Goal: Information Seeking & Learning: Learn about a topic

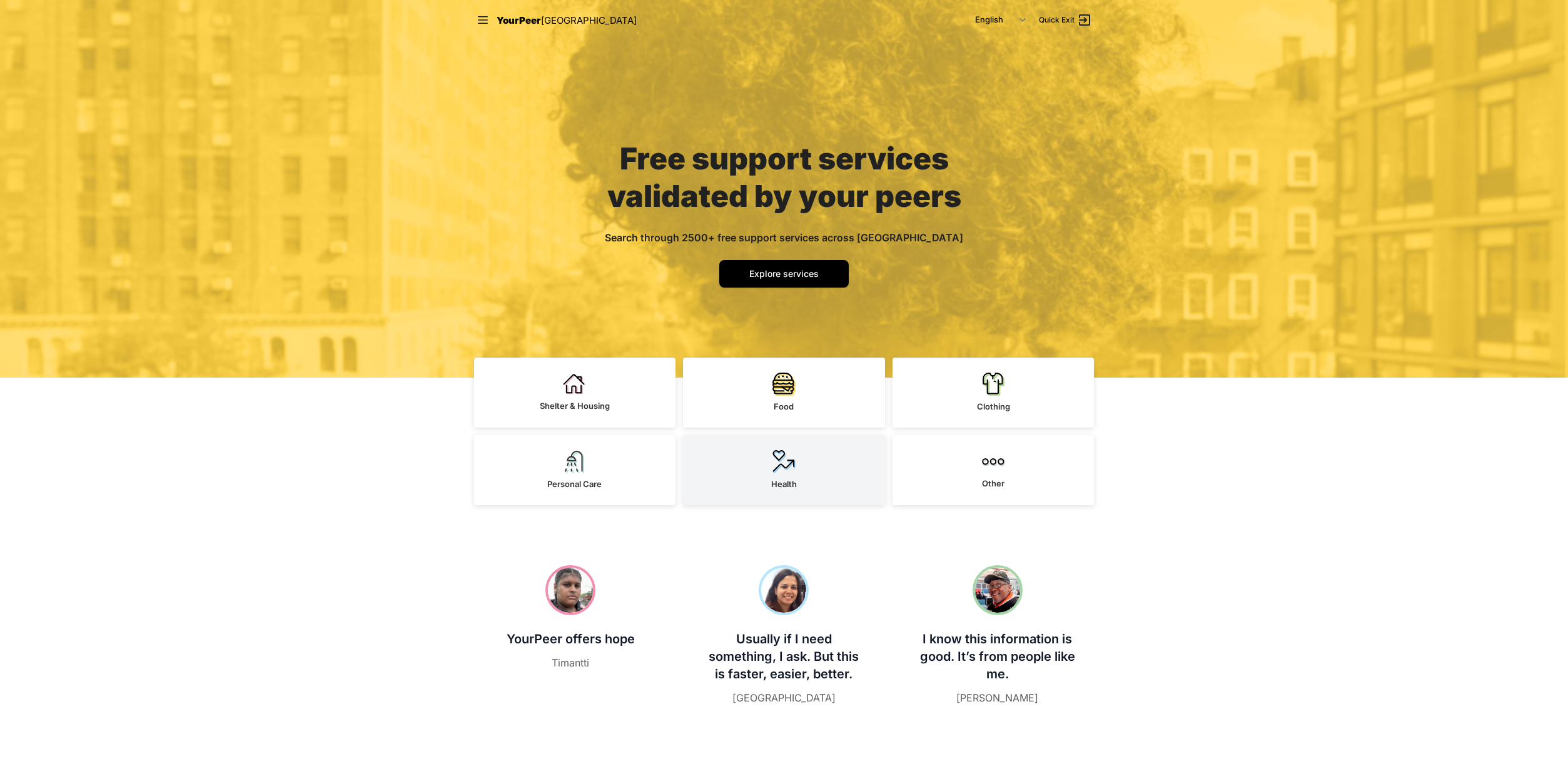
click at [787, 451] on img at bounding box center [784, 461] width 24 height 24
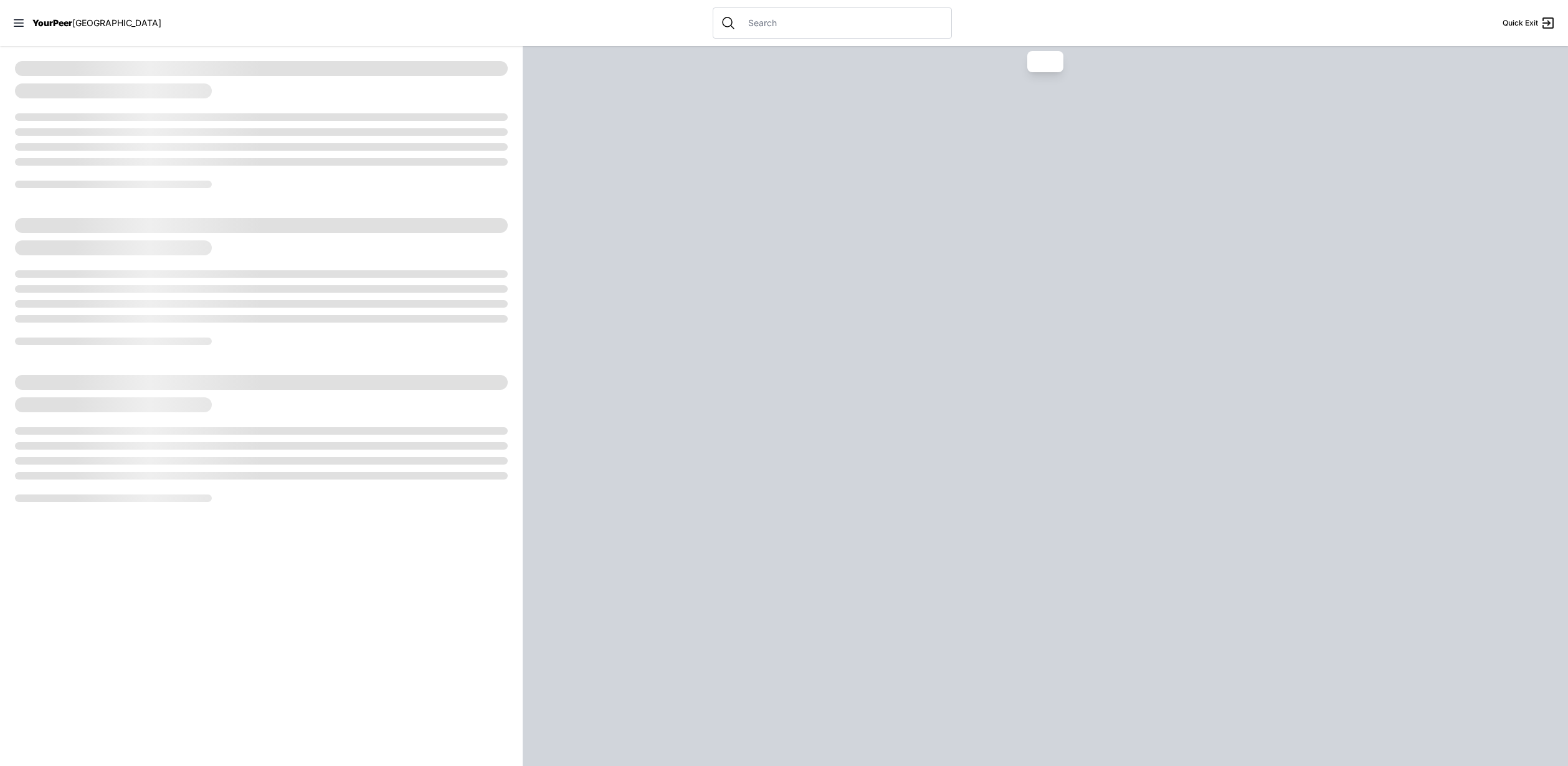
select select "recentlyUpdated"
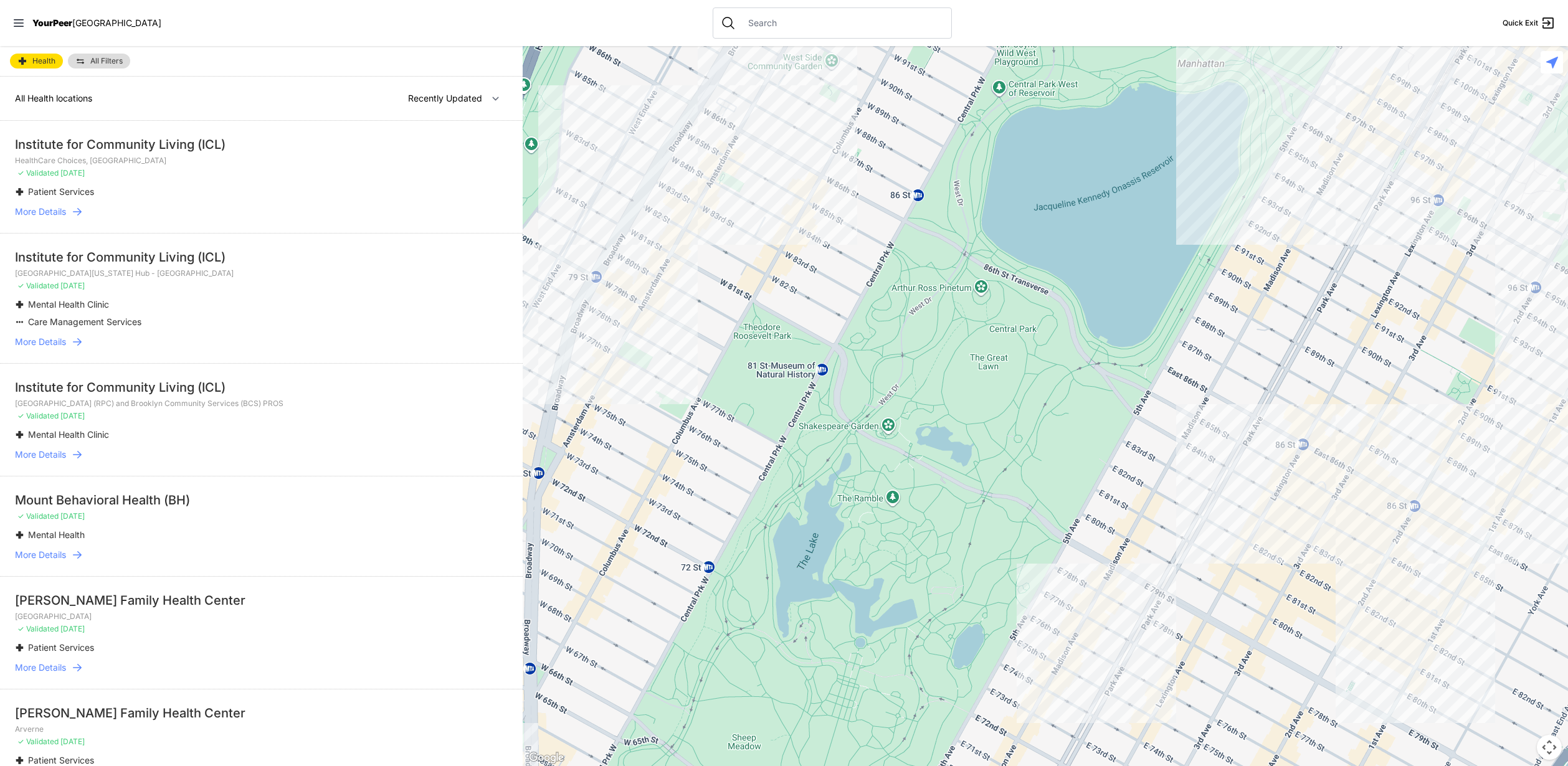
click at [1409, 516] on div at bounding box center [1045, 406] width 1046 height 720
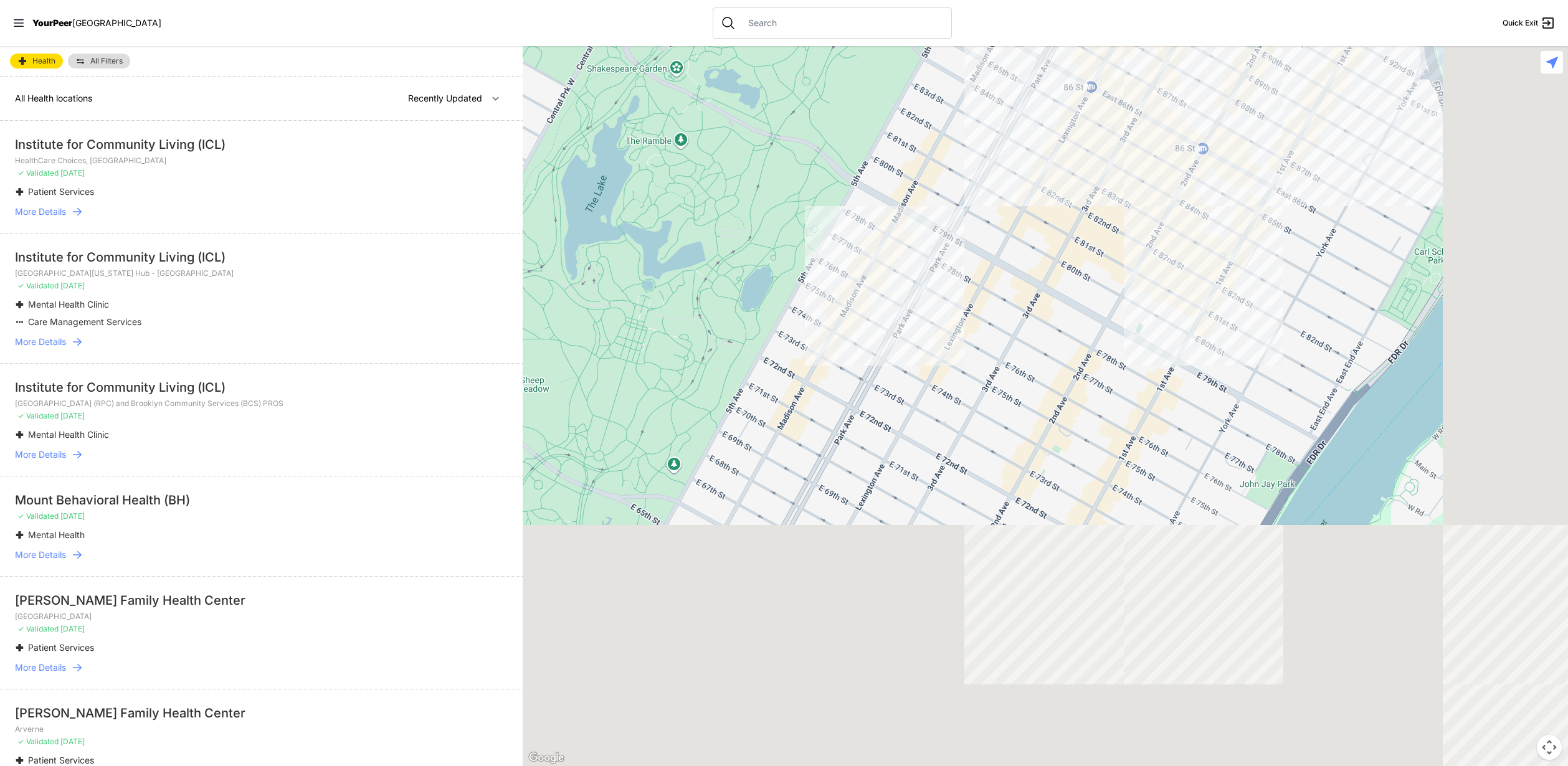
drag, startPoint x: 1385, startPoint y: 487, endPoint x: 1121, endPoint y: 26, distance: 531.2
click at [1132, 47] on div at bounding box center [1045, 406] width 1046 height 720
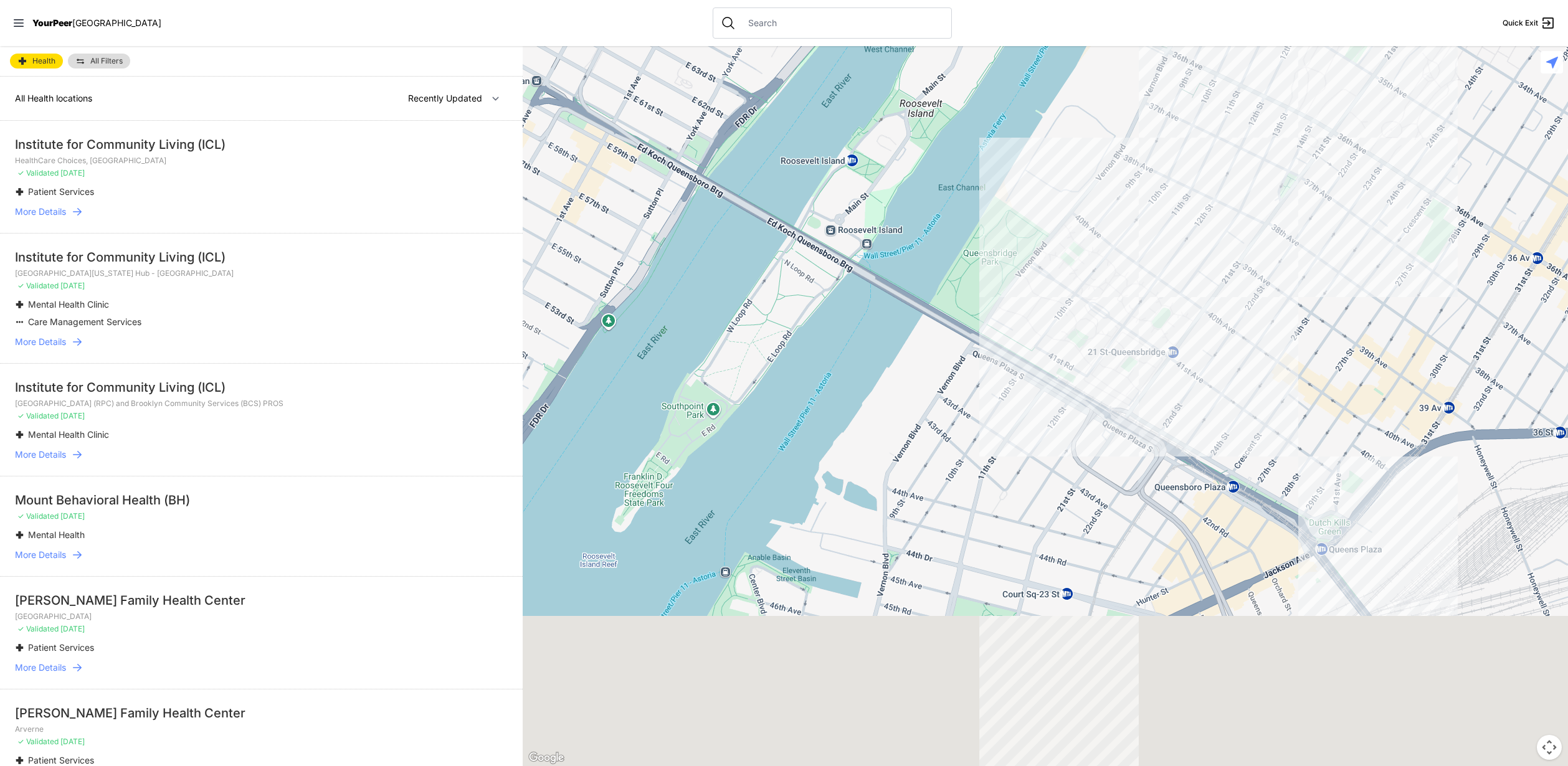
drag, startPoint x: 1358, startPoint y: 506, endPoint x: 1238, endPoint y: 50, distance: 471.5
click at [1232, 89] on div at bounding box center [1045, 406] width 1046 height 720
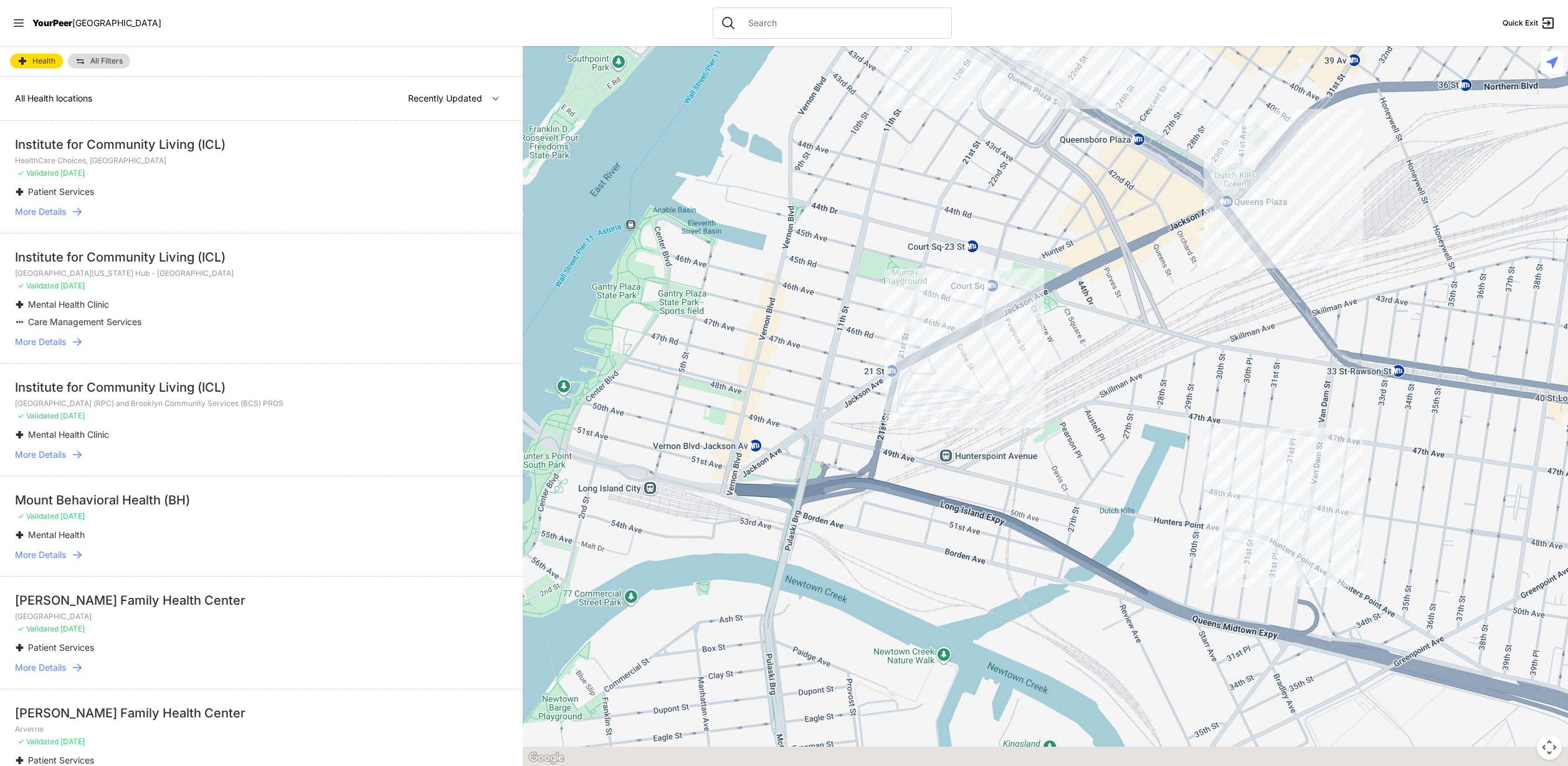
drag, startPoint x: 1259, startPoint y: 410, endPoint x: 1239, endPoint y: 7, distance: 403.5
click at [1235, 24] on div "Close panel YourPeer [GEOGRAPHIC_DATA] Quick Exit Single Adult Families Soup Ki…" at bounding box center [784, 383] width 1568 height 766
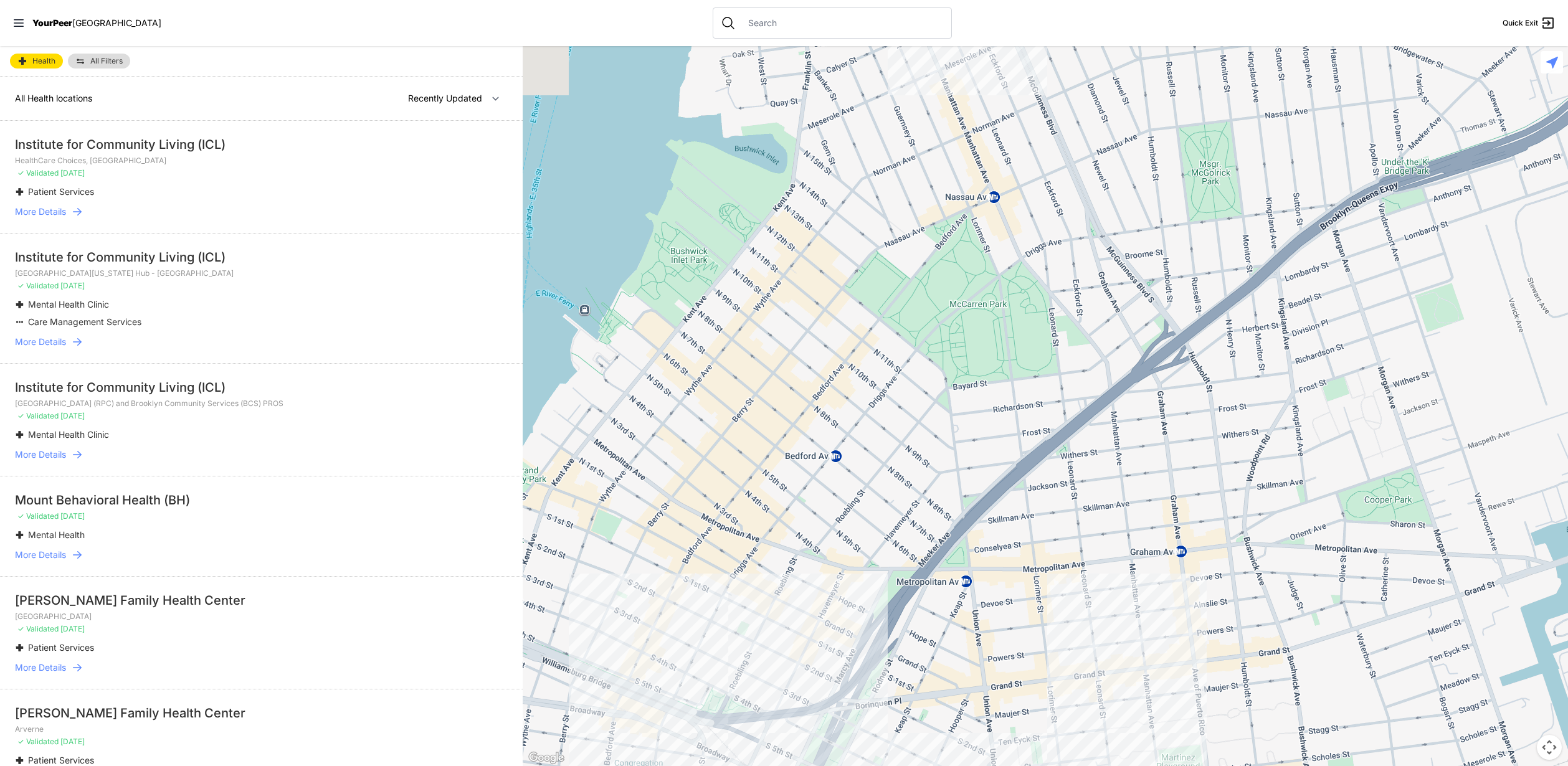
drag, startPoint x: 1132, startPoint y: 484, endPoint x: 1314, endPoint y: 543, distance: 191.3
click at [1315, 544] on div at bounding box center [1045, 406] width 1046 height 720
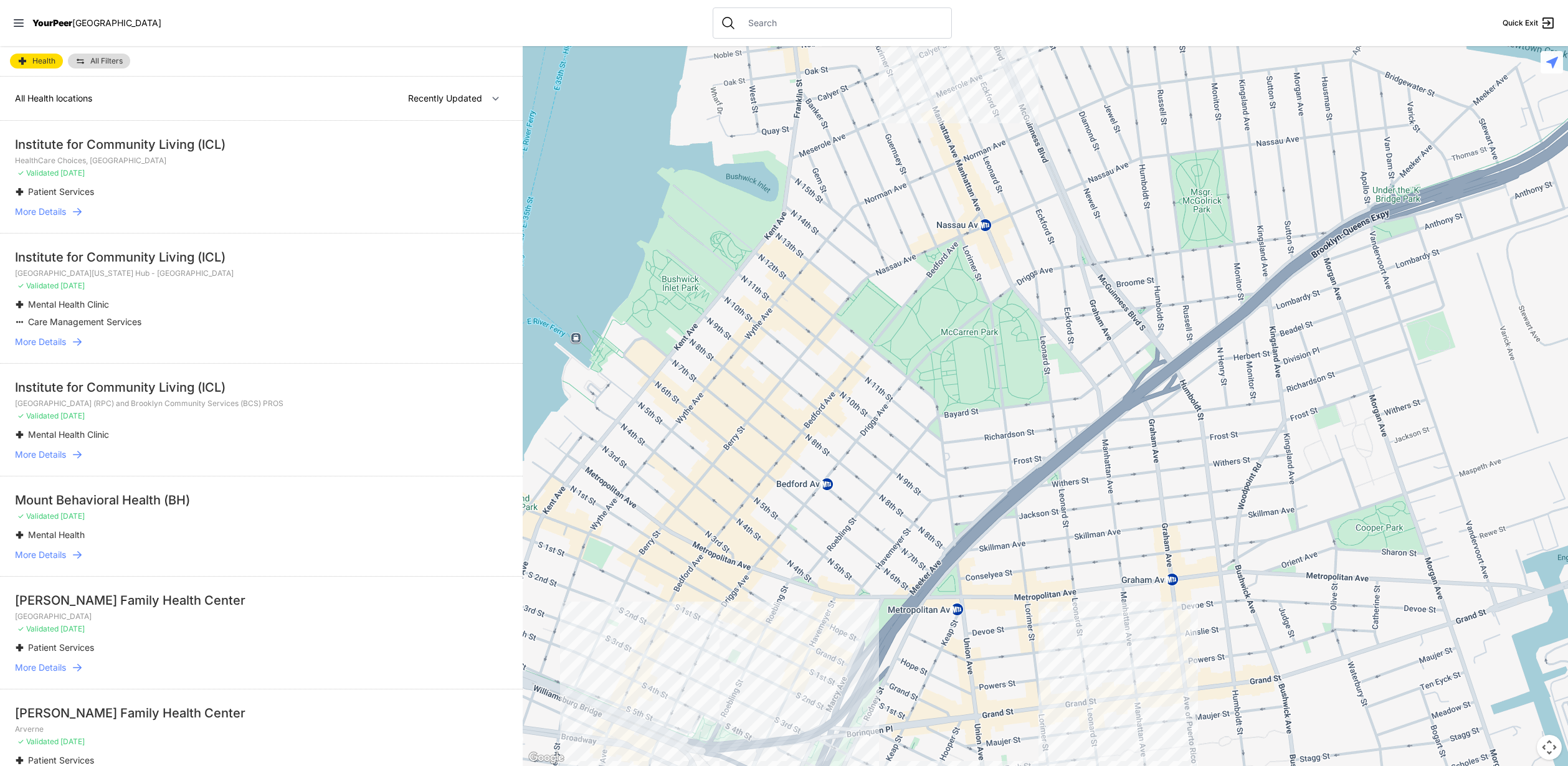
click at [1096, 350] on div at bounding box center [1045, 406] width 1046 height 720
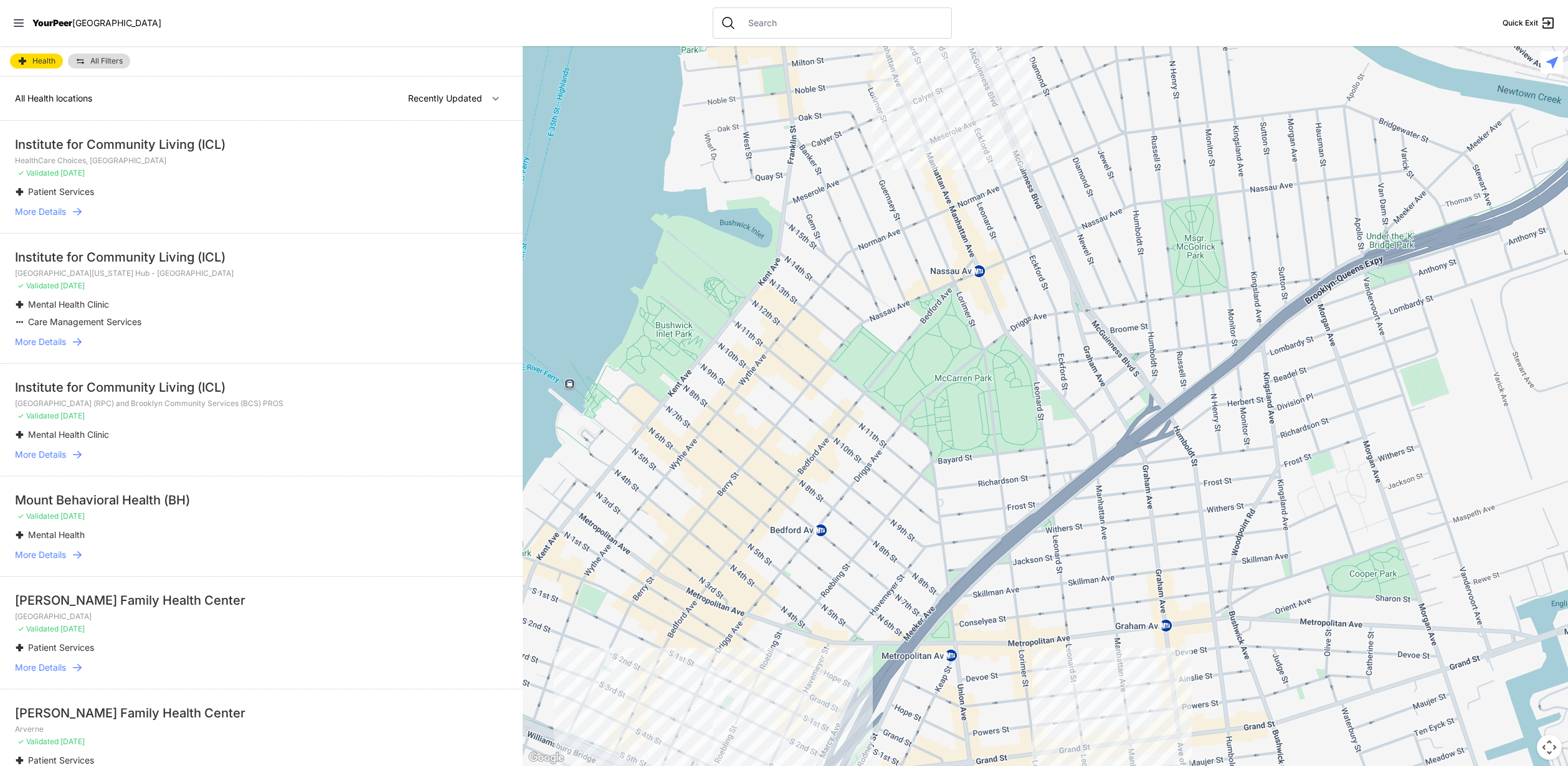
drag, startPoint x: 1118, startPoint y: 346, endPoint x: 1111, endPoint y: 395, distance: 49.5
click at [1111, 395] on div at bounding box center [1045, 406] width 1046 height 720
click at [1546, 22] on icon at bounding box center [1547, 23] width 15 height 15
